Goal: Information Seeking & Learning: Check status

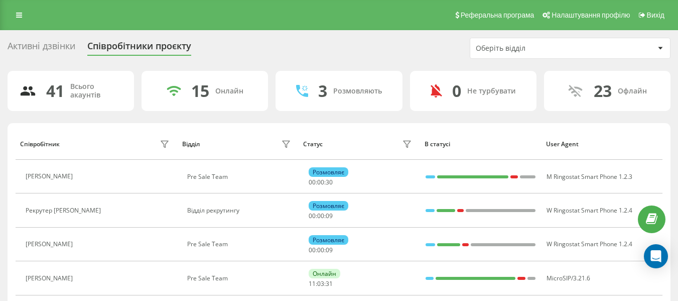
click at [542, 43] on div "Оберіть відділ" at bounding box center [570, 48] width 200 height 20
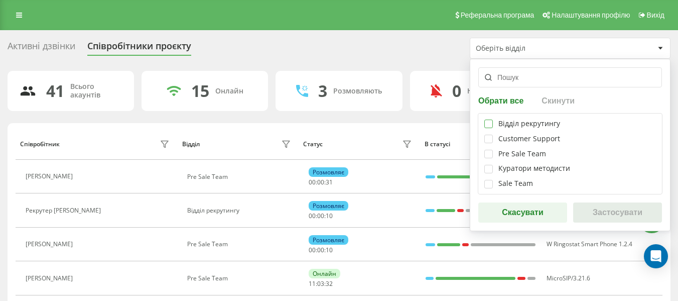
click at [489, 119] on label at bounding box center [488, 119] width 9 height 0
checkbox input "true"
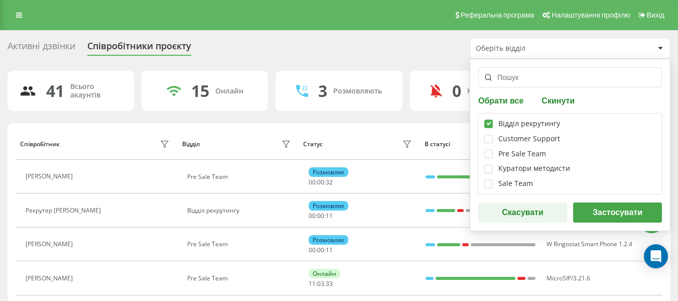
click at [607, 220] on button "Застосувати" at bounding box center [617, 212] width 89 height 20
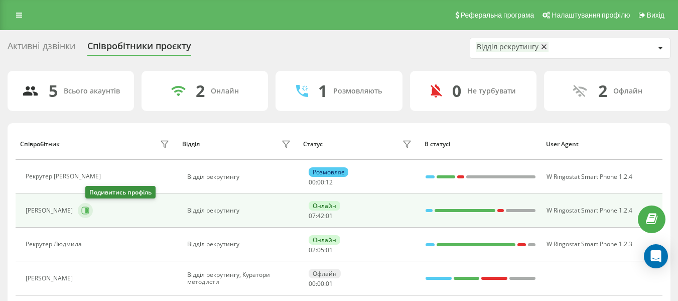
click at [92, 217] on button at bounding box center [85, 210] width 15 height 15
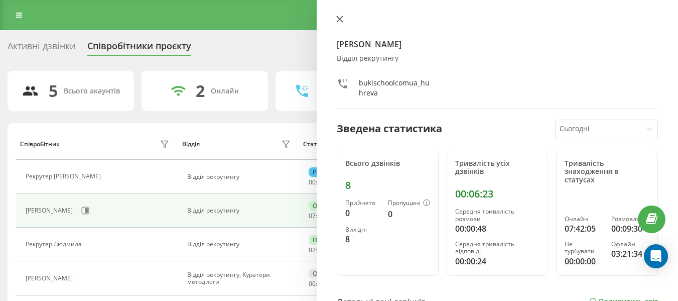
click at [337, 23] on button at bounding box center [339, 20] width 13 height 10
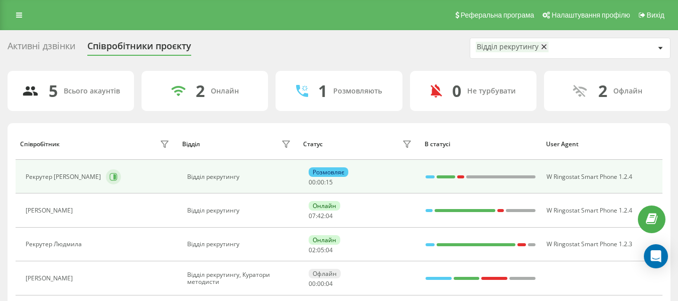
click at [106, 176] on button at bounding box center [113, 176] width 15 height 15
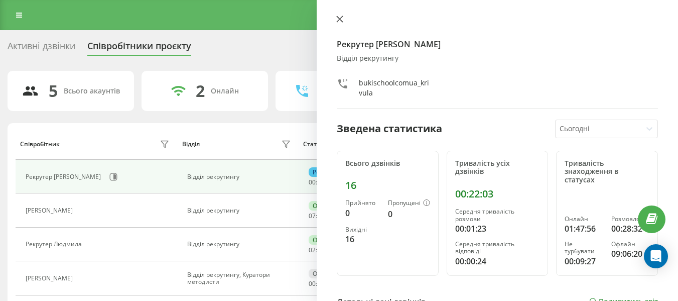
click at [339, 18] on icon at bounding box center [339, 19] width 7 height 7
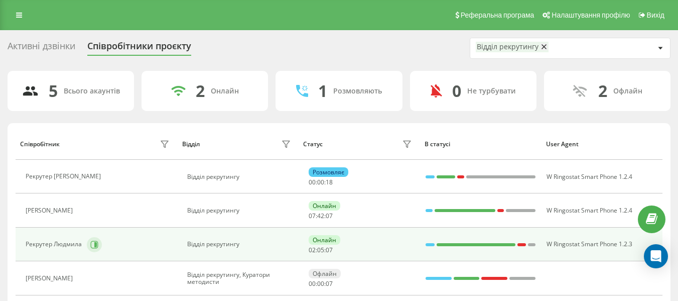
click at [92, 242] on icon at bounding box center [94, 244] width 8 height 8
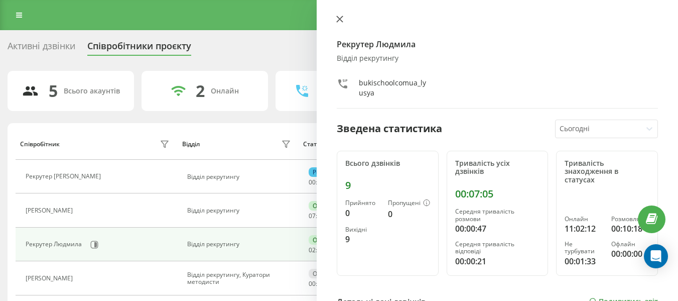
click at [339, 17] on icon at bounding box center [339, 19] width 7 height 7
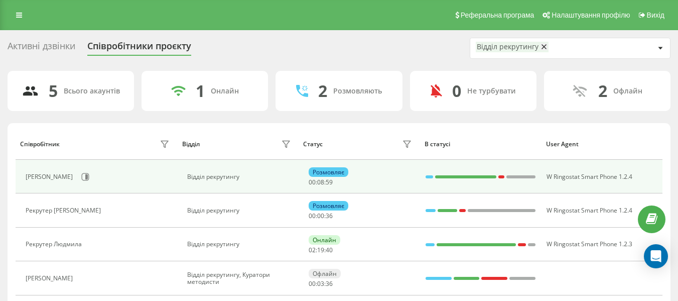
click at [87, 186] on td "[PERSON_NAME]" at bounding box center [97, 177] width 162 height 34
click at [87, 178] on button at bounding box center [85, 176] width 15 height 15
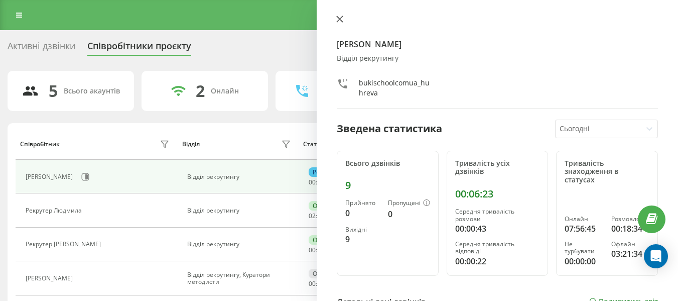
click at [344, 21] on button at bounding box center [339, 20] width 13 height 10
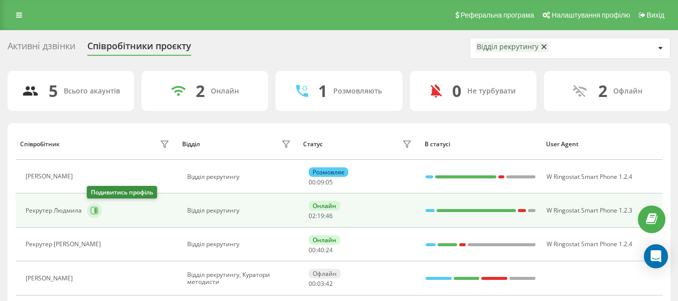
click at [100, 207] on button at bounding box center [94, 210] width 15 height 15
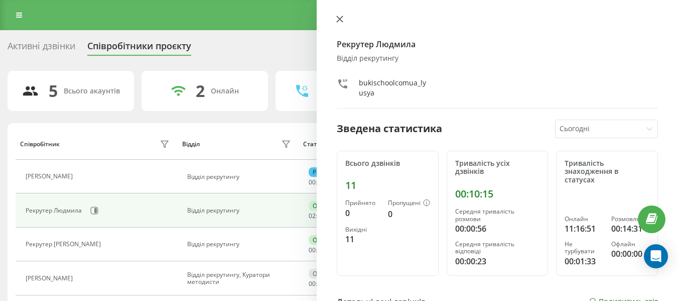
click at [342, 21] on icon at bounding box center [340, 19] width 6 height 6
